Goal: Task Accomplishment & Management: Manage account settings

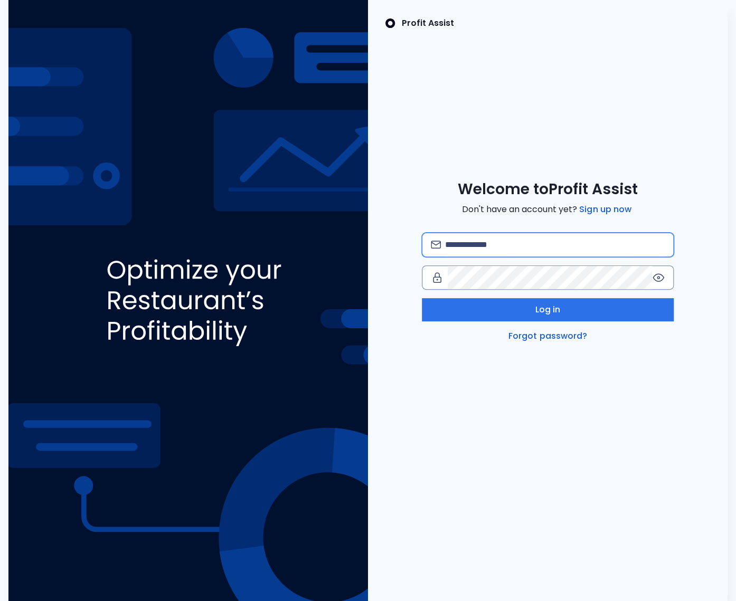
click at [522, 249] on input "email" at bounding box center [555, 244] width 220 height 23
paste input "**********"
type input "**********"
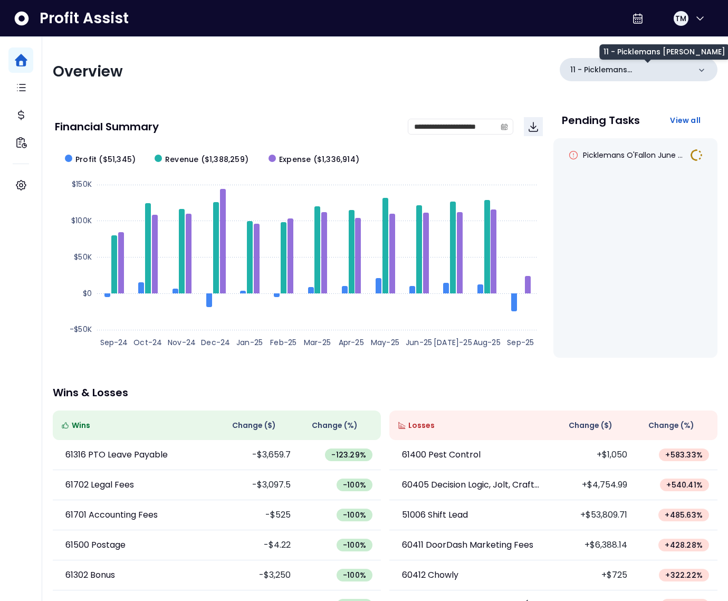
click at [665, 69] on p "11 - Picklemans O'Fallon" at bounding box center [630, 69] width 120 height 11
click at [656, 81] on div "11 - Picklemans O'Fallon" at bounding box center [639, 71] width 158 height 27
click at [653, 72] on p "11 - Picklemans O'Fallon" at bounding box center [630, 69] width 120 height 11
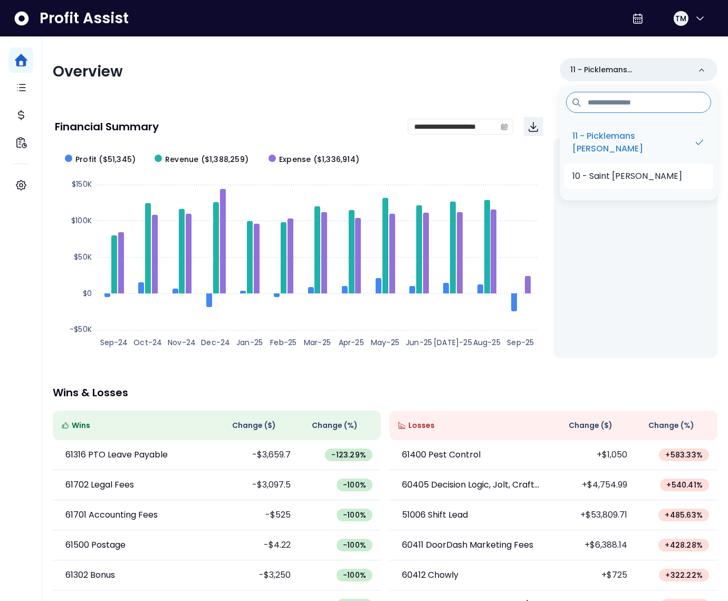
click at [647, 179] on p "10 - Saint Charles" at bounding box center [628, 176] width 110 height 13
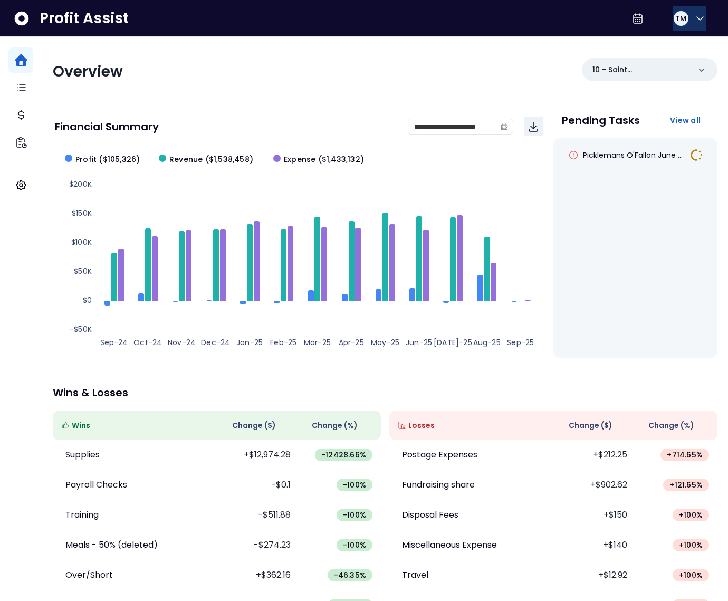
click at [695, 21] on icon "button" at bounding box center [700, 18] width 13 height 13
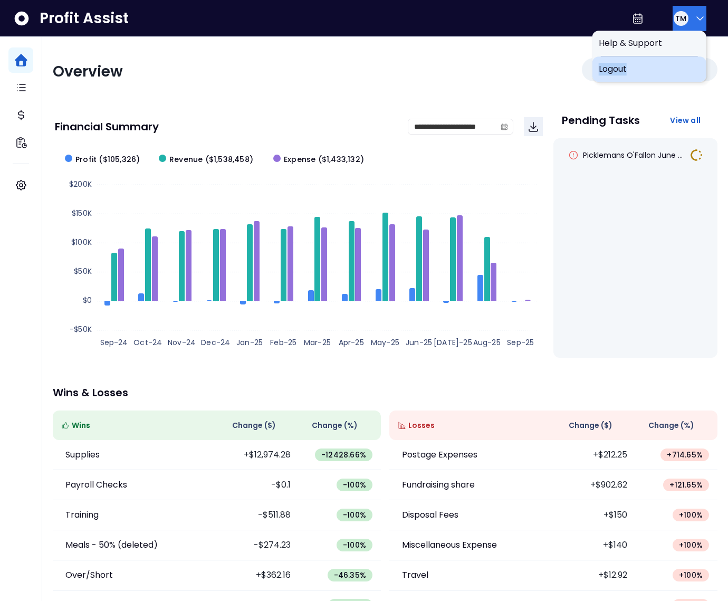
drag, startPoint x: 665, startPoint y: 66, endPoint x: 670, endPoint y: 60, distance: 8.3
click at [670, 60] on div "Logout" at bounding box center [650, 68] width 114 height 25
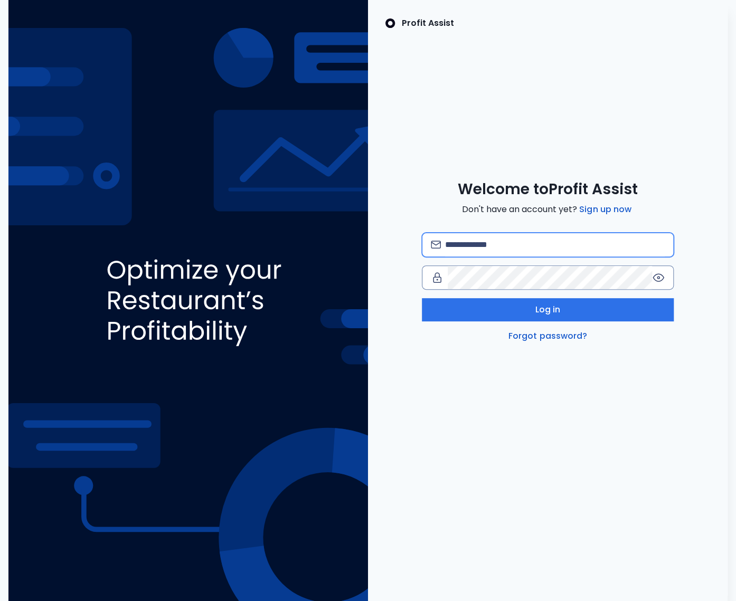
click at [509, 246] on input "email" at bounding box center [555, 244] width 220 height 23
type input "**********"
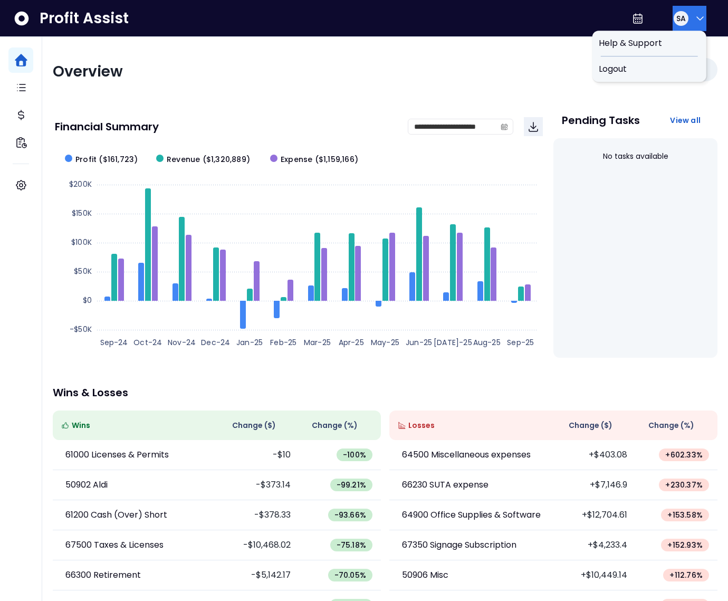
click at [694, 16] on icon "button" at bounding box center [700, 18] width 13 height 13
click at [667, 64] on span "Logout" at bounding box center [649, 69] width 101 height 13
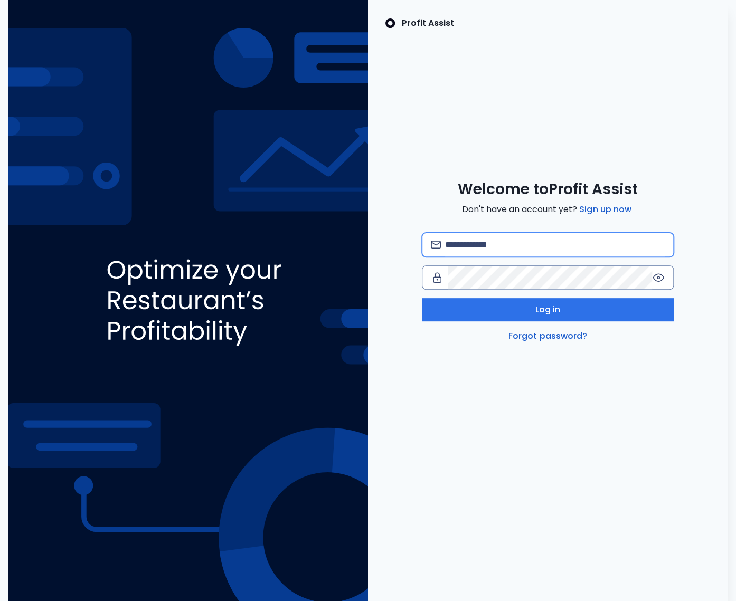
click at [474, 243] on input "email" at bounding box center [555, 244] width 220 height 23
type input "**********"
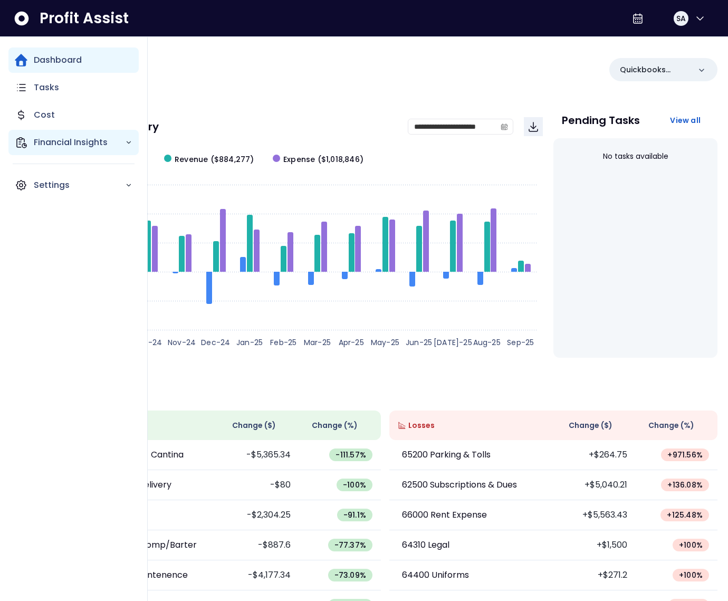
click at [20, 142] on icon "Main navigation" at bounding box center [21, 142] width 13 height 13
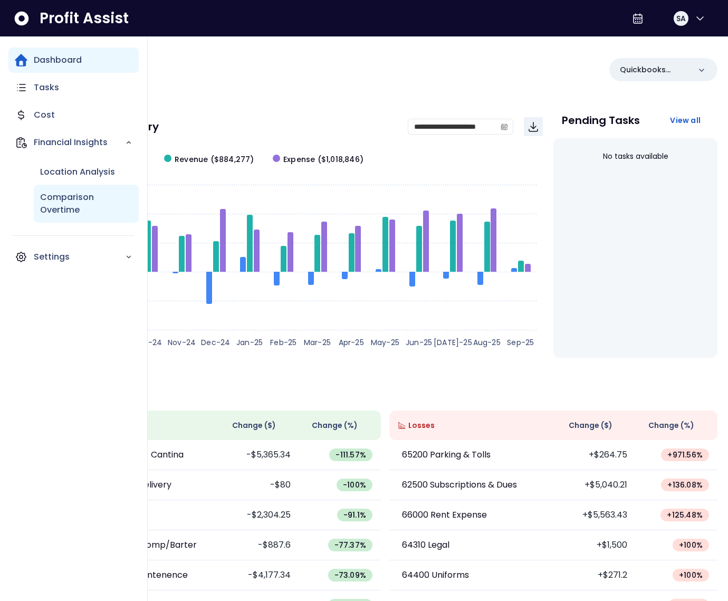
click at [57, 191] on p "Comparison Overtime" at bounding box center [86, 203] width 92 height 25
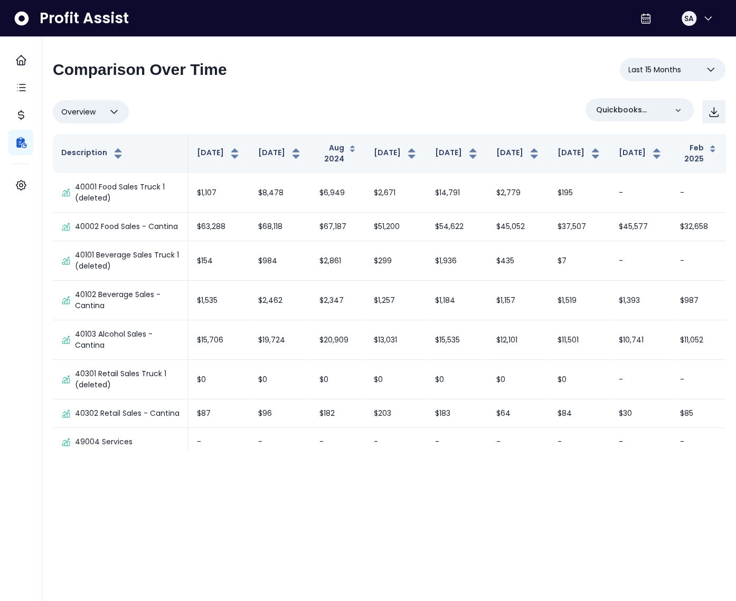
click at [510, 55] on div "**********" at bounding box center [388, 249] width 693 height 424
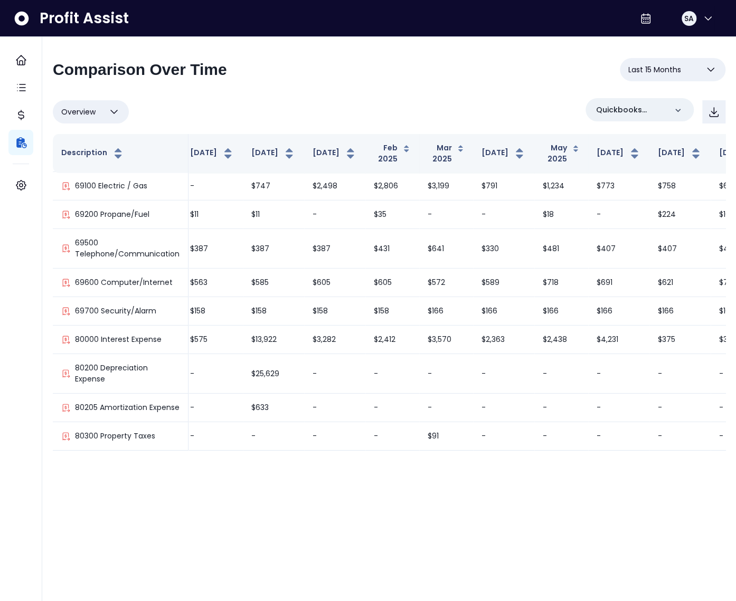
scroll to position [45, 306]
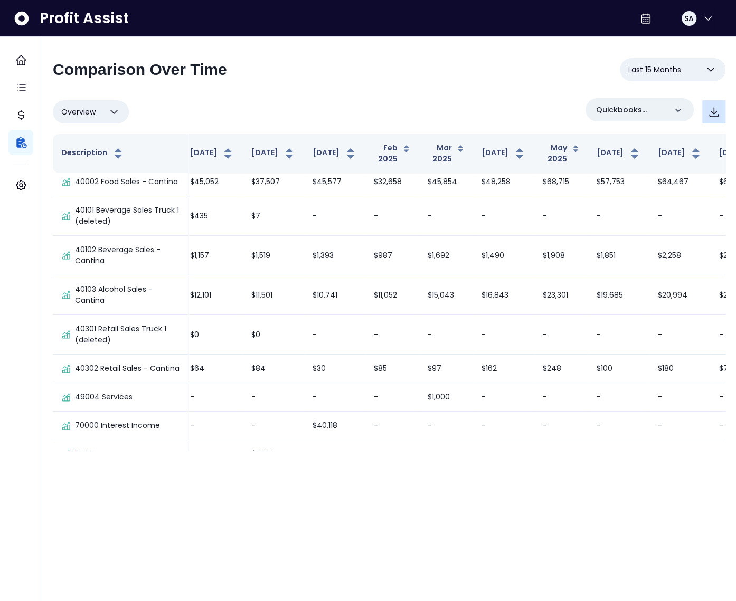
click at [712, 117] on icon "button" at bounding box center [713, 112] width 8 height 9
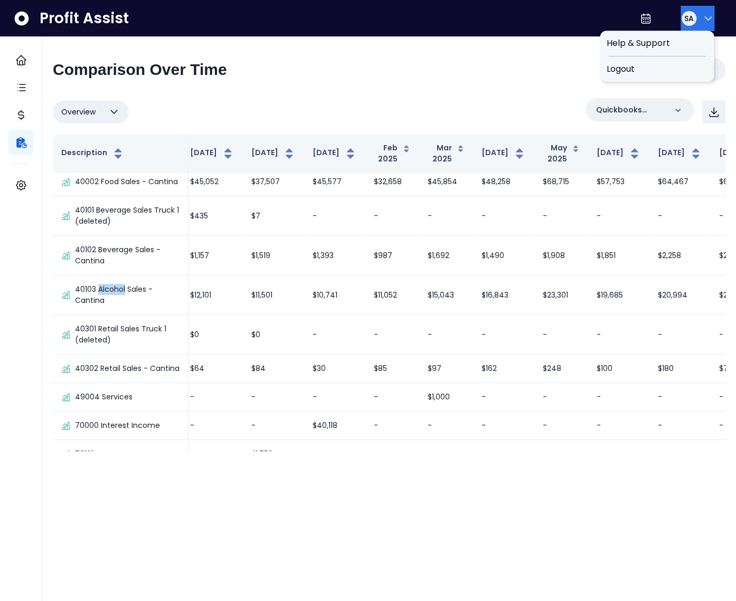
click at [691, 14] on div "SA" at bounding box center [688, 18] width 17 height 17
click at [643, 70] on span "Logout" at bounding box center [656, 69] width 101 height 13
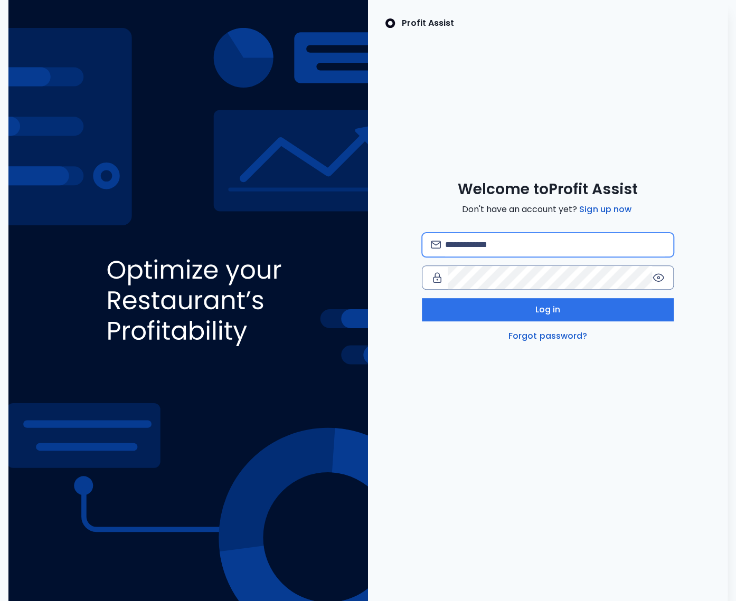
click at [495, 237] on input "email" at bounding box center [555, 244] width 220 height 23
click at [507, 245] on input "**********" at bounding box center [555, 244] width 220 height 23
type input "**********"
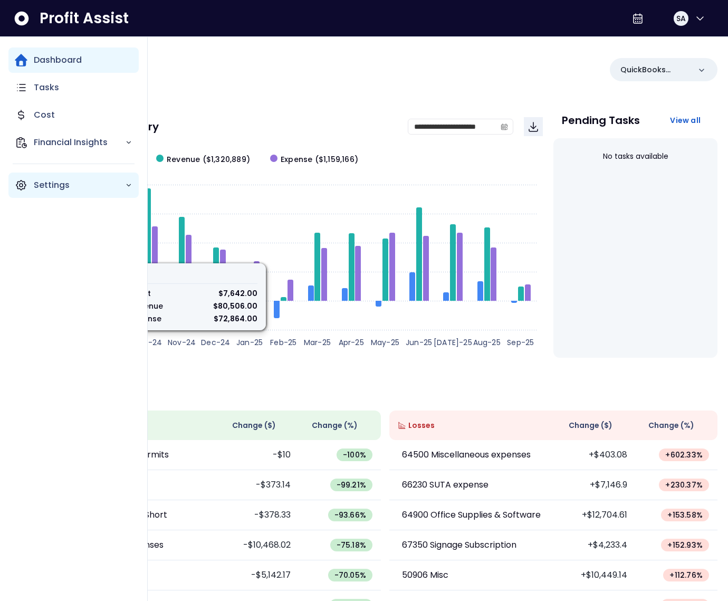
click at [14, 193] on div "Settings" at bounding box center [73, 185] width 130 height 25
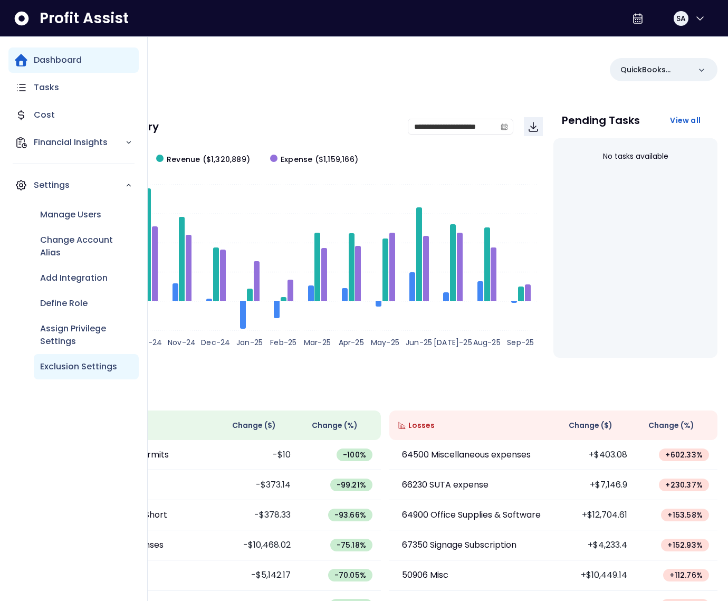
click at [77, 363] on p "Exclusion Settings" at bounding box center [78, 366] width 77 height 13
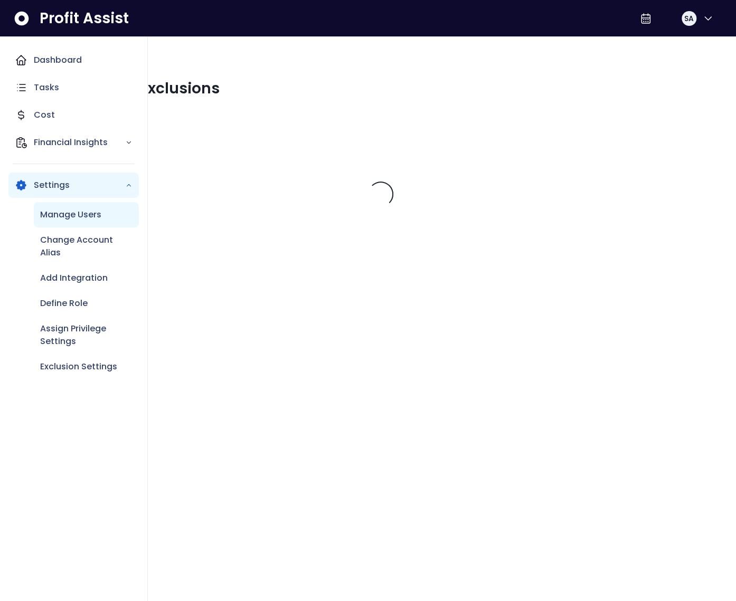
click at [71, 203] on div "Manage Users" at bounding box center [86, 214] width 105 height 25
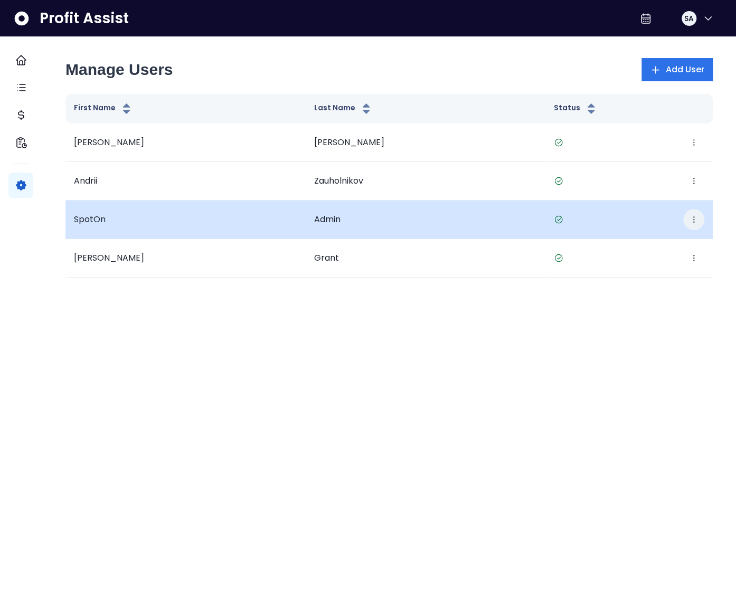
click at [694, 218] on icon "button" at bounding box center [693, 219] width 8 height 8
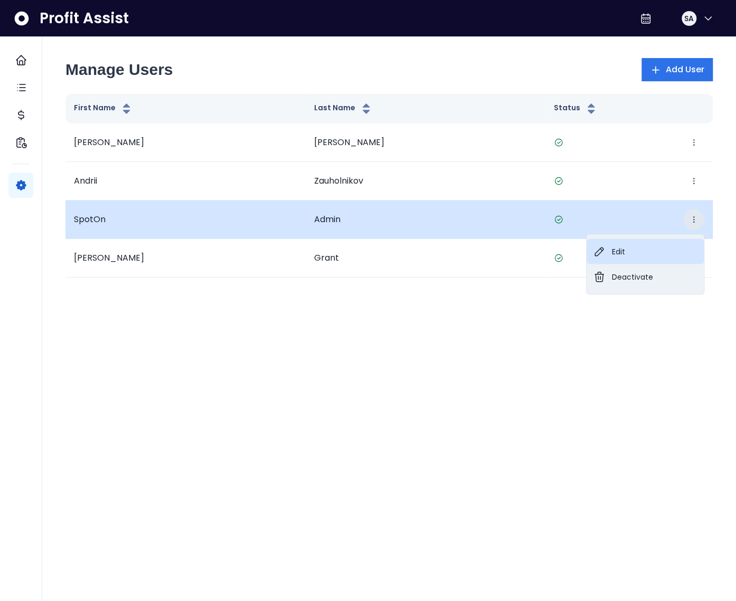
click at [650, 243] on button "Edit" at bounding box center [644, 251] width 117 height 25
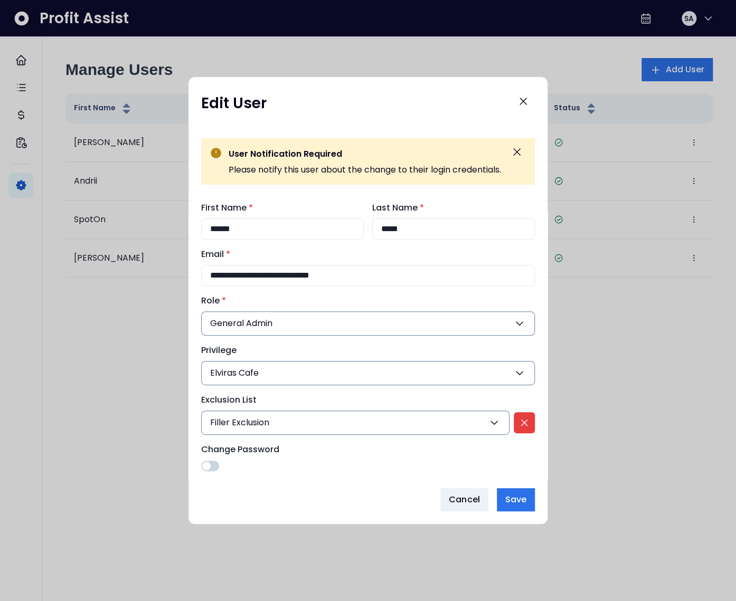
click at [288, 423] on button "Filler Exclusion" at bounding box center [355, 423] width 308 height 24
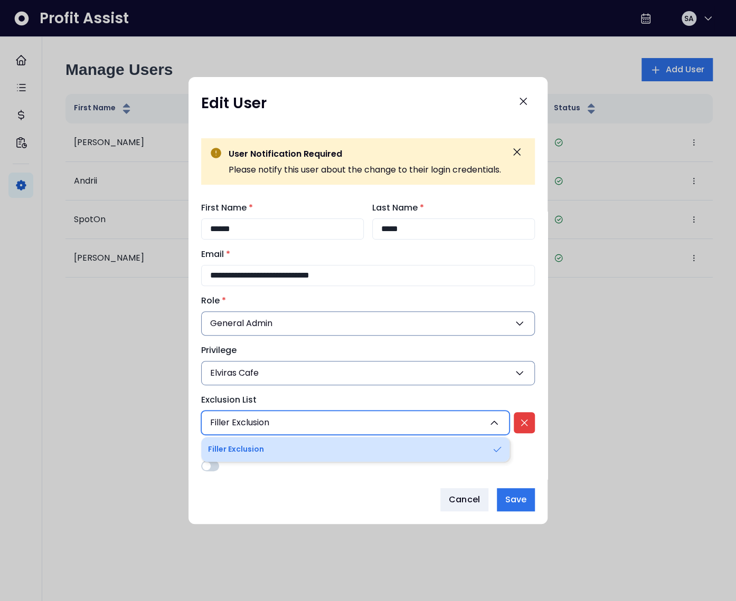
click at [266, 450] on li "Filler Exclusion" at bounding box center [355, 449] width 308 height 25
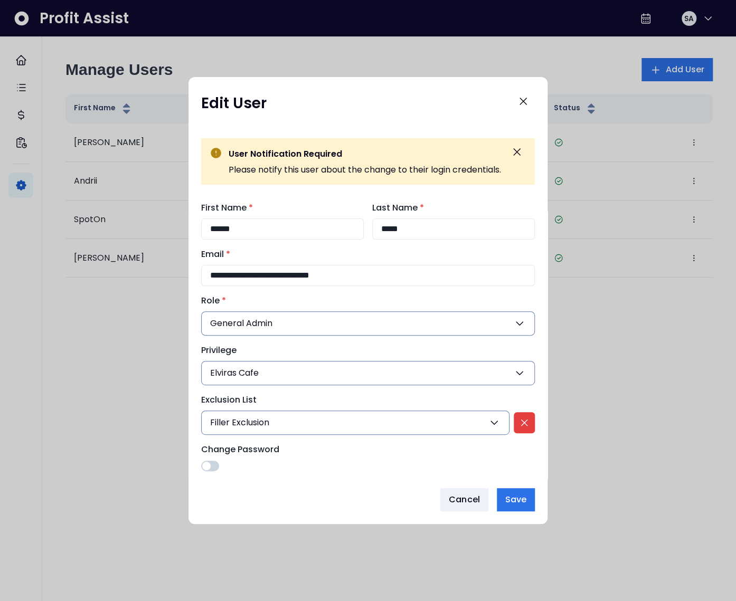
click at [283, 427] on button "Filler Exclusion" at bounding box center [355, 423] width 308 height 24
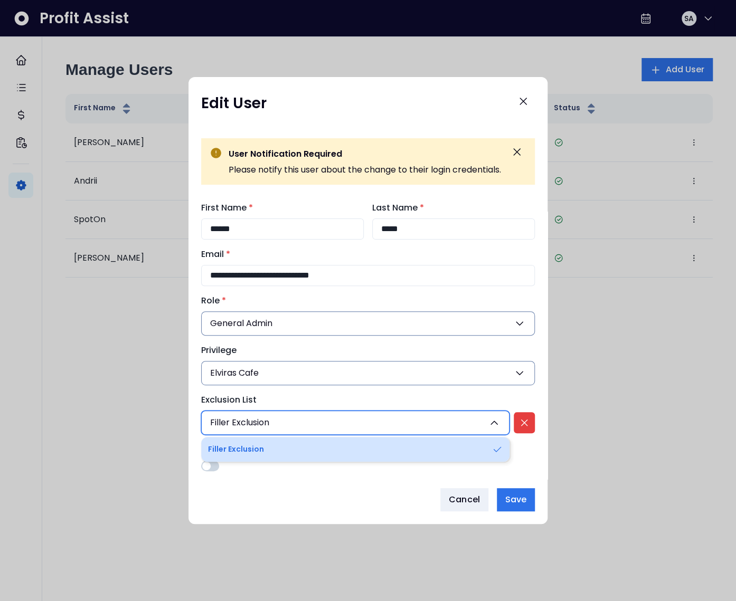
click at [260, 452] on li "Filler Exclusion" at bounding box center [355, 449] width 308 height 25
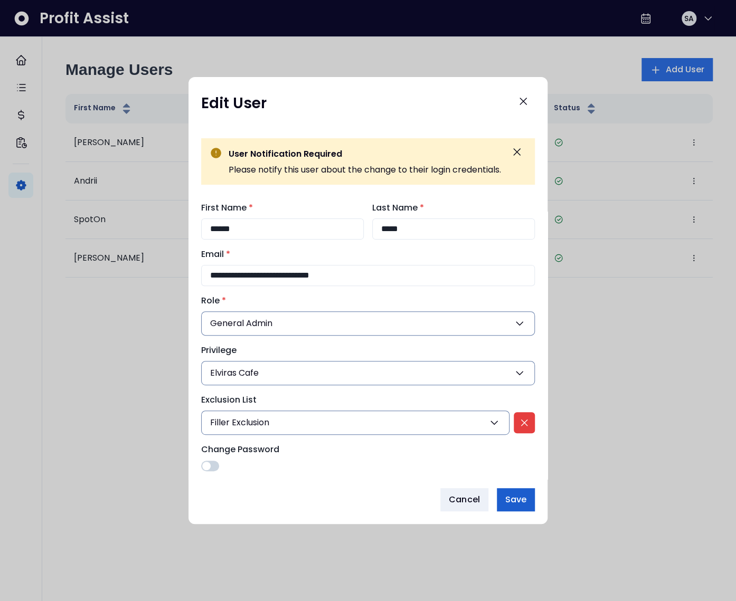
click at [512, 502] on span "Save" at bounding box center [515, 499] width 21 height 13
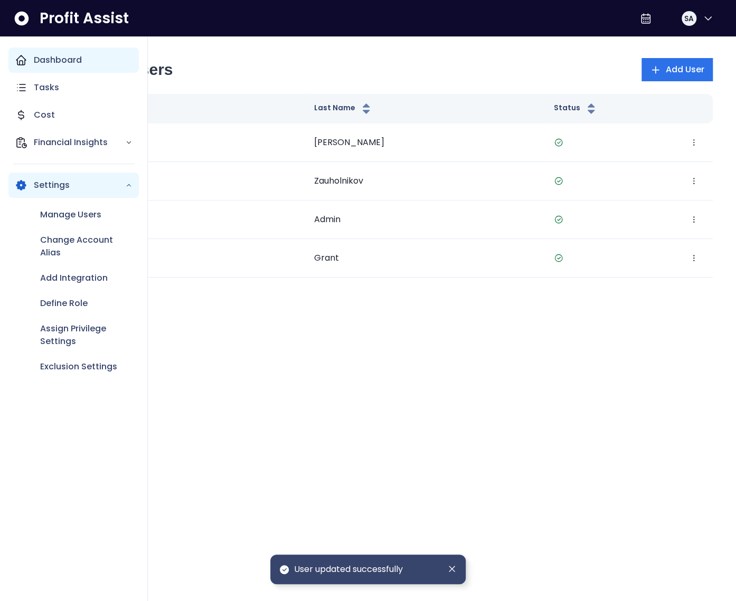
click at [24, 61] on icon "Main navigation" at bounding box center [21, 60] width 13 height 13
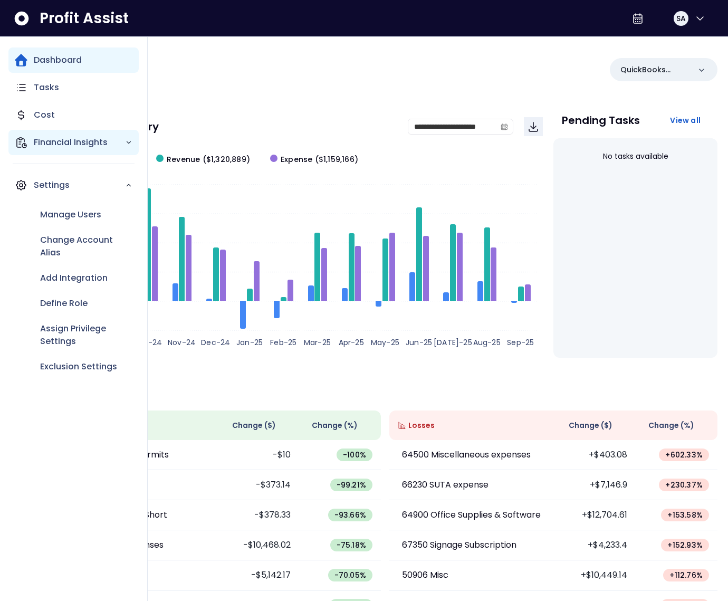
click at [23, 146] on icon "Main navigation" at bounding box center [21, 142] width 13 height 13
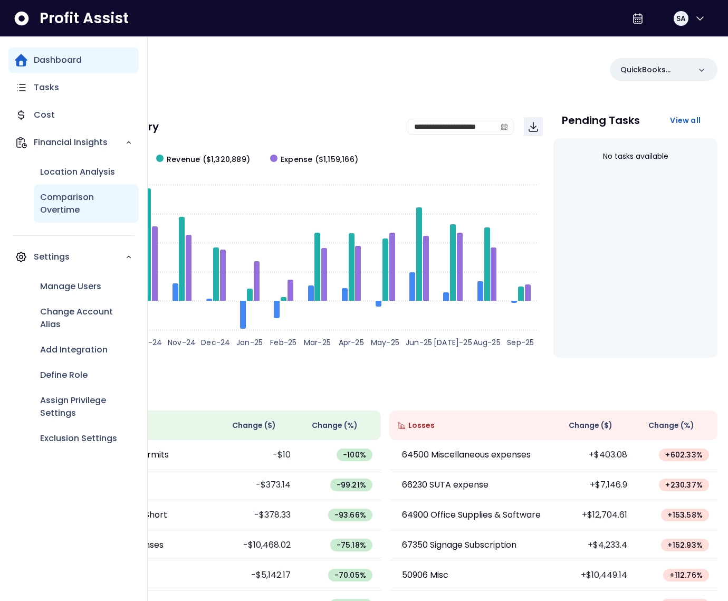
click at [59, 214] on p "Comparison Overtime" at bounding box center [86, 203] width 92 height 25
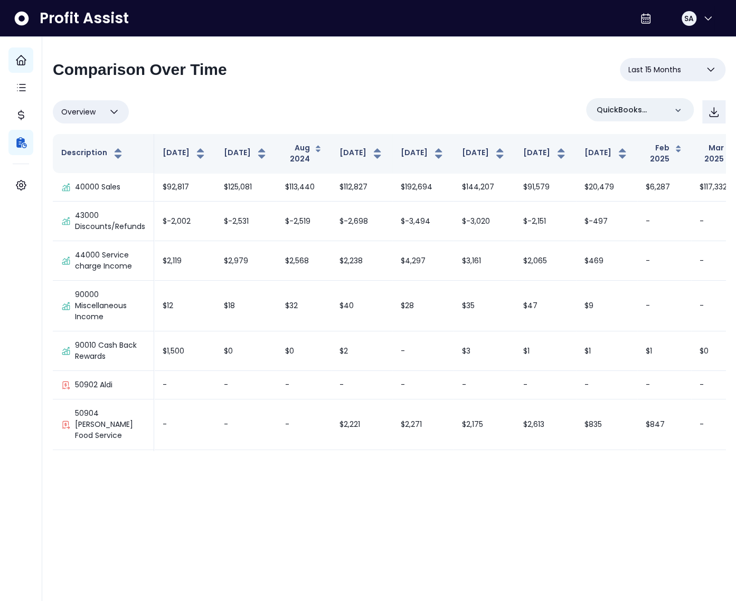
click at [646, 69] on span "Last 15 Months" at bounding box center [654, 69] width 53 height 13
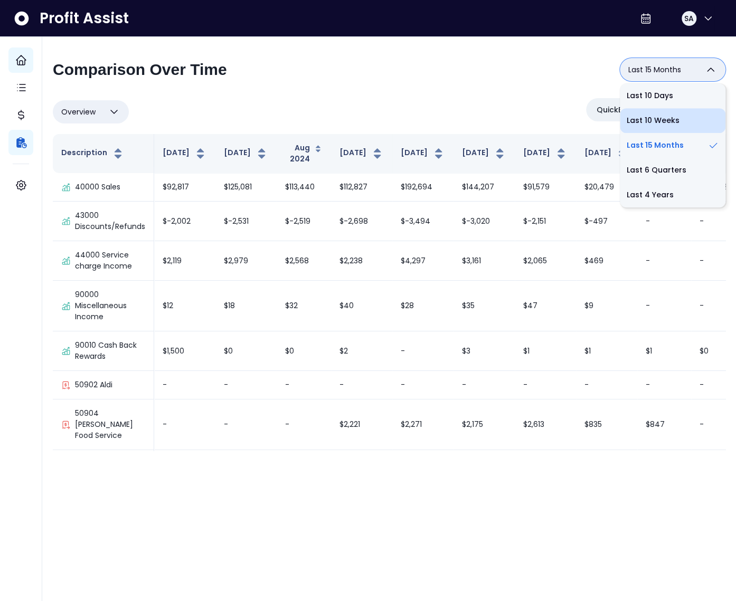
click at [646, 125] on li "Last 10 Weeks" at bounding box center [673, 120] width 106 height 25
type input "**********"
